Goal: Information Seeking & Learning: Learn about a topic

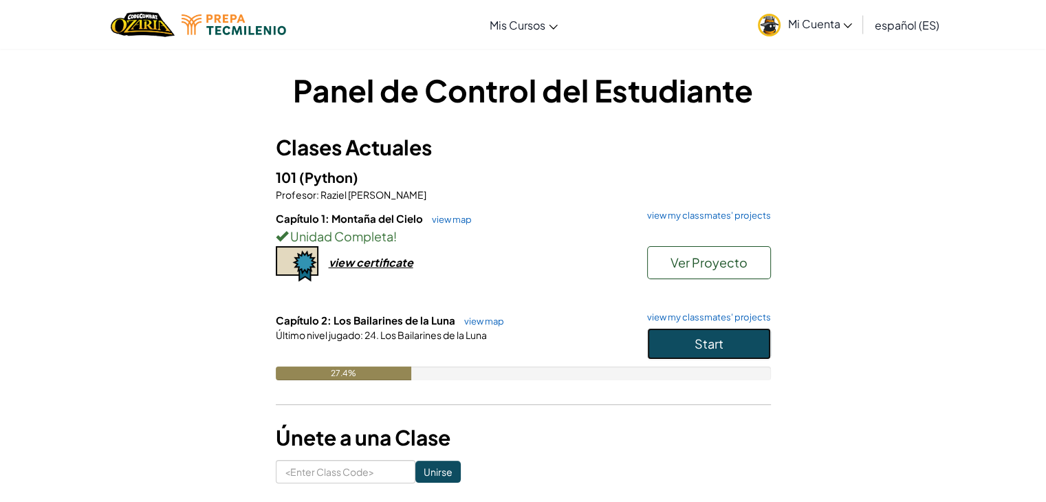
click at [714, 352] on button "Start" at bounding box center [709, 344] width 124 height 32
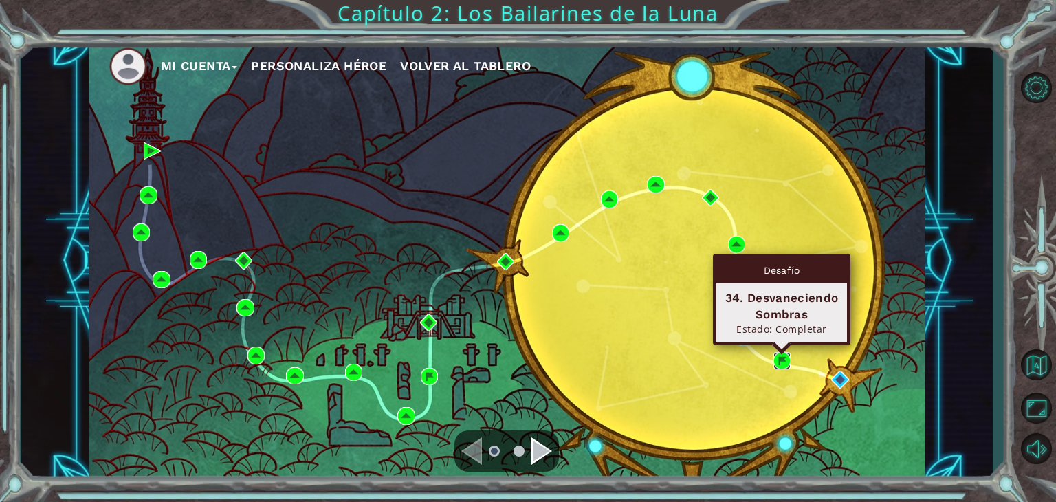
click at [789, 352] on img at bounding box center [782, 361] width 18 height 18
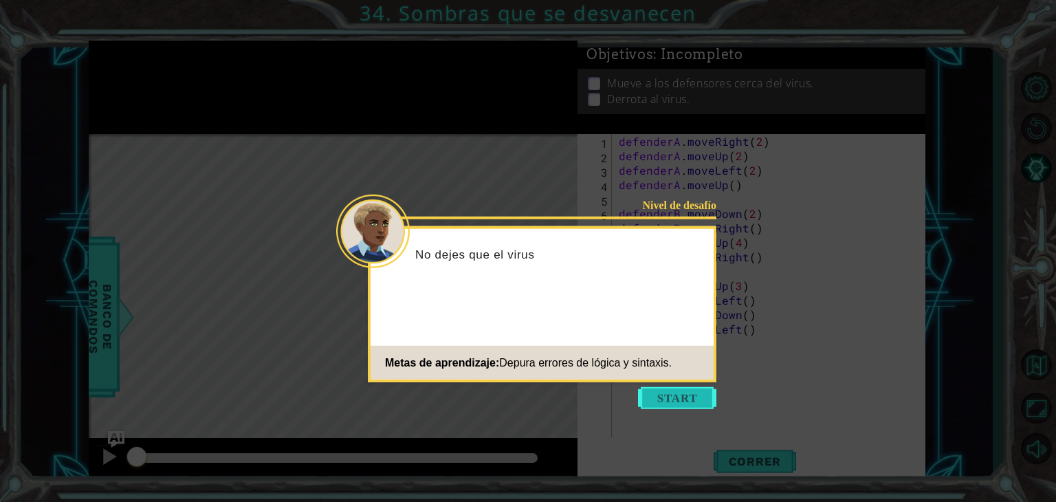
click at [672, 394] on button "Start" at bounding box center [677, 398] width 78 height 22
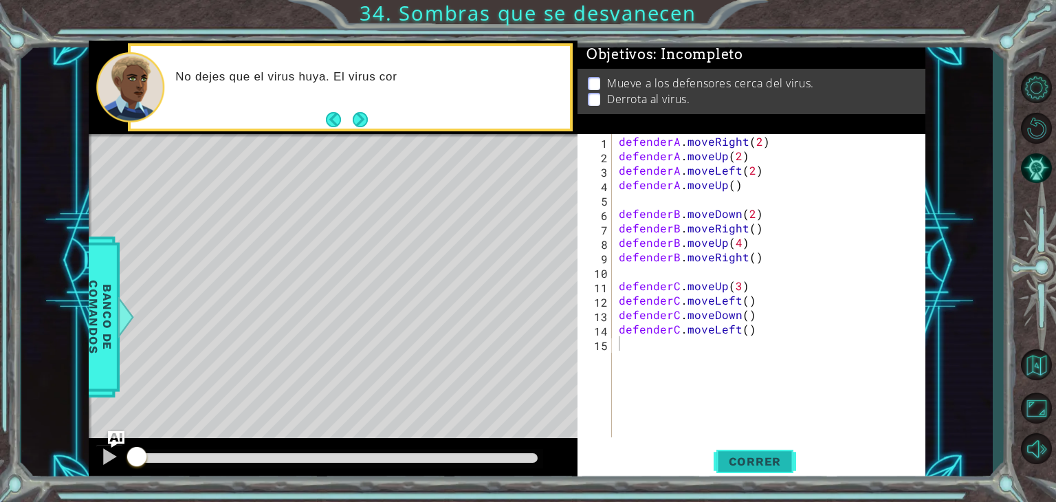
click at [745, 463] on span "Correr" at bounding box center [755, 461] width 80 height 14
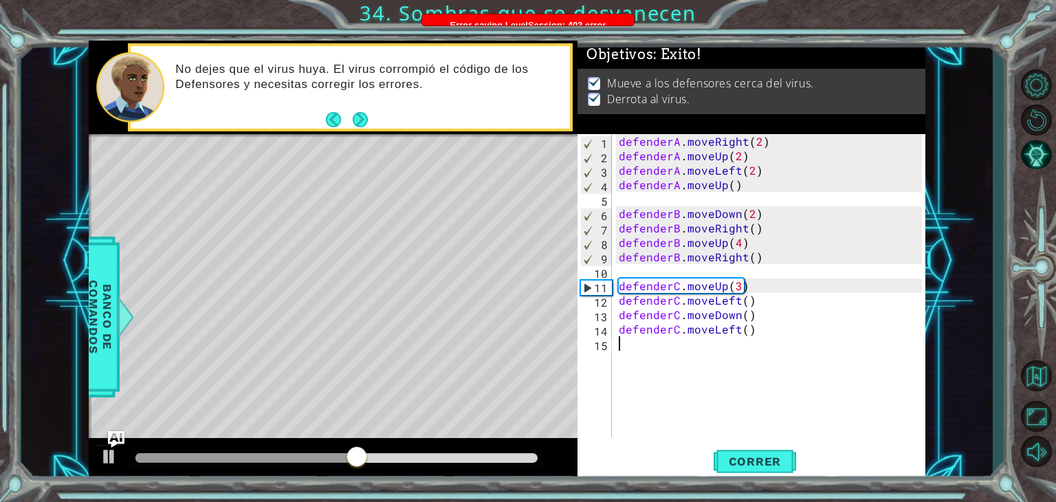
click at [464, 199] on div "Level Map" at bounding box center [406, 336] width 635 height 405
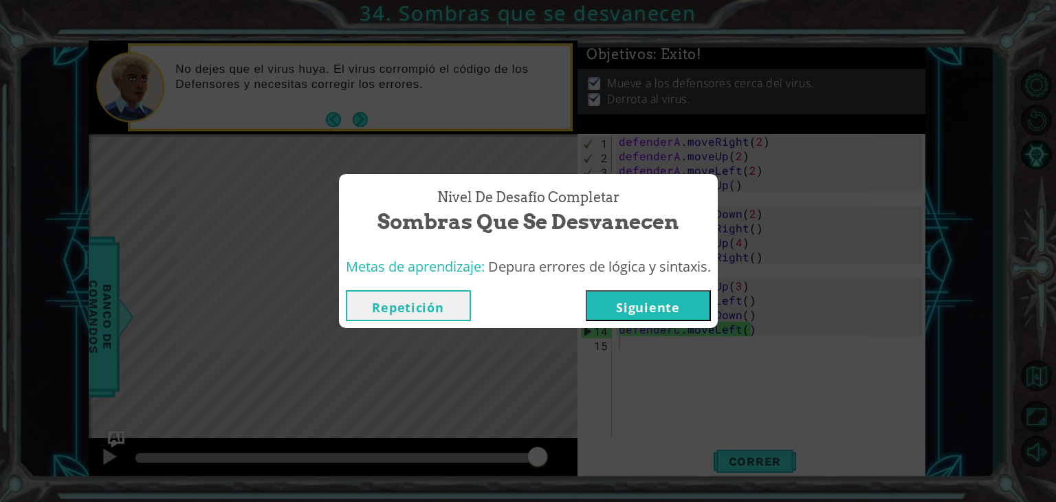
click at [666, 314] on button "Siguiente" at bounding box center [648, 305] width 125 height 31
